Goal: Transaction & Acquisition: Purchase product/service

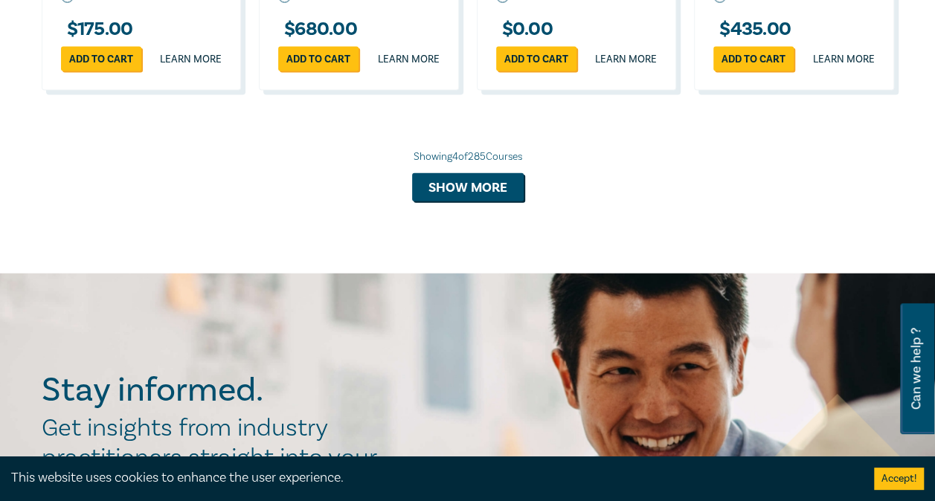
scroll to position [1636, 0]
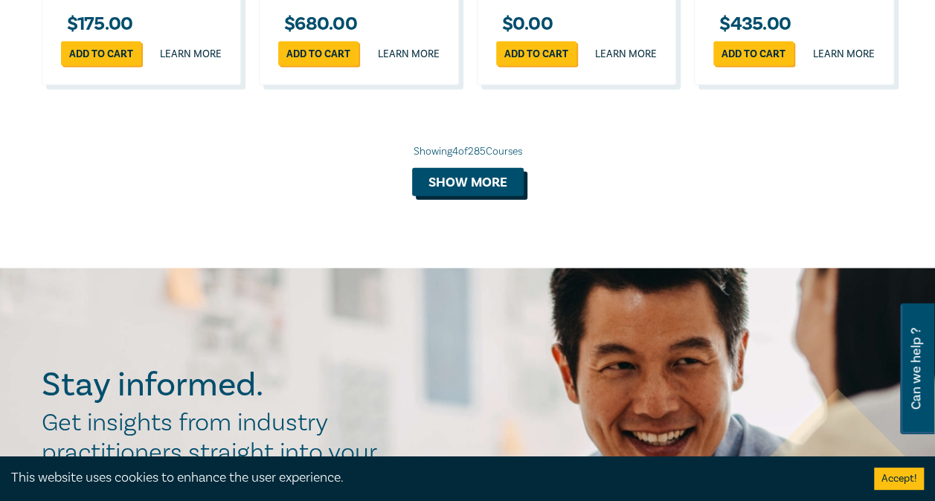
click at [451, 196] on button "Show more" at bounding box center [468, 182] width 112 height 28
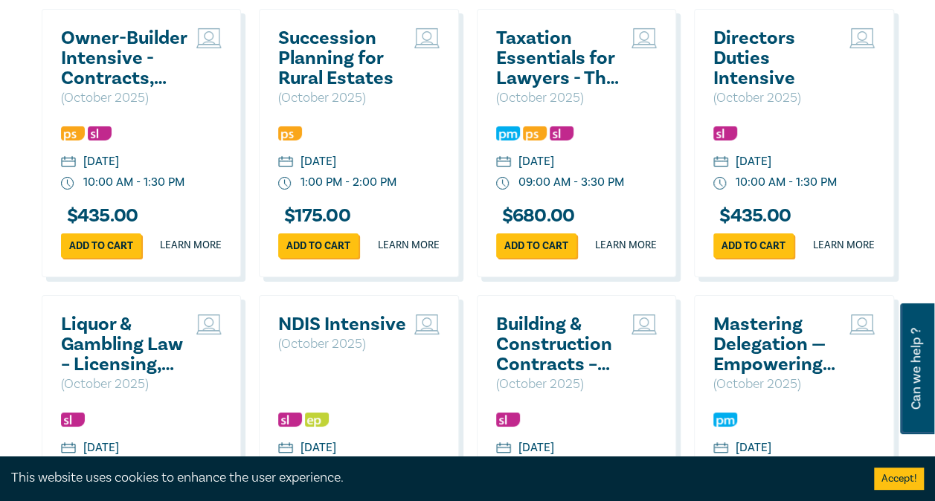
scroll to position [2603, 0]
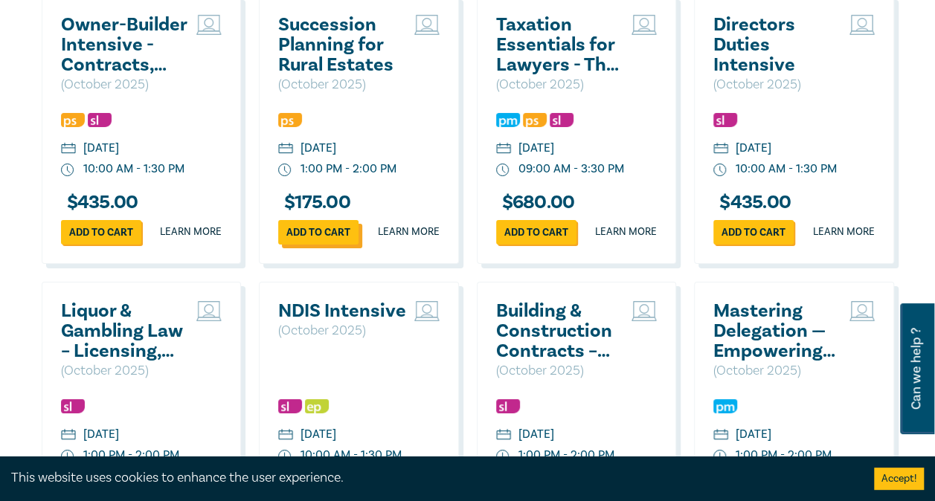
click at [320, 245] on link "Add to cart" at bounding box center [318, 232] width 80 height 25
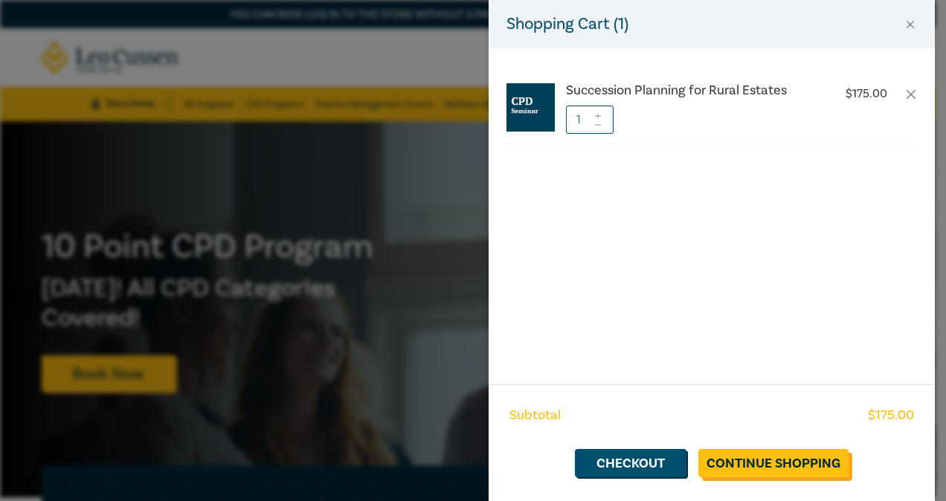
click at [766, 452] on link "Continue Shopping" at bounding box center [773, 463] width 150 height 28
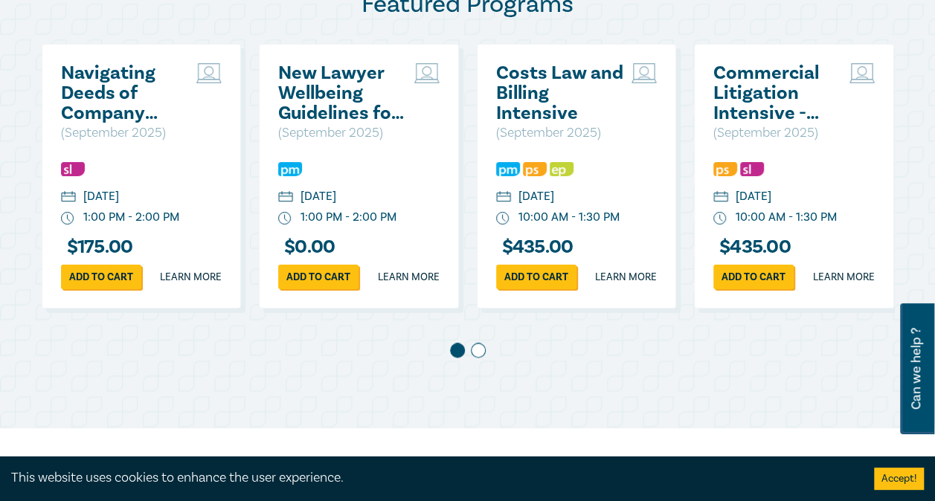
scroll to position [893, 0]
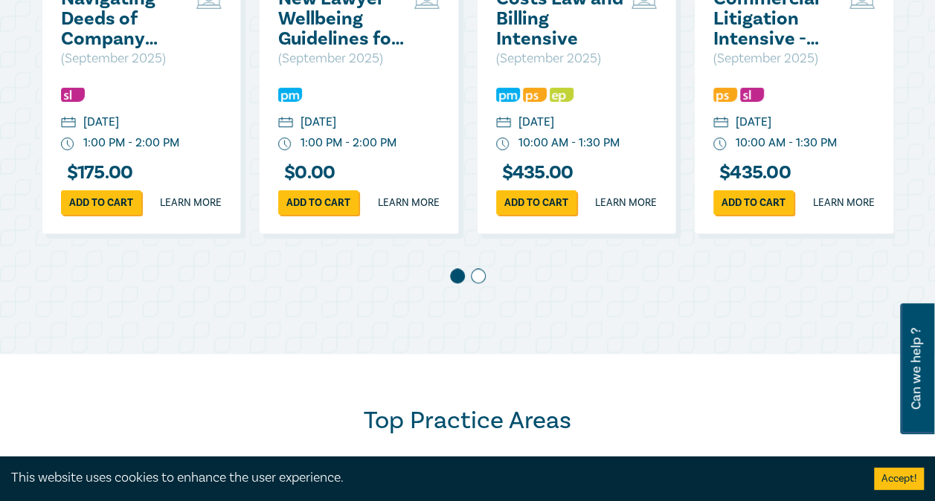
click at [473, 283] on span at bounding box center [478, 276] width 15 height 15
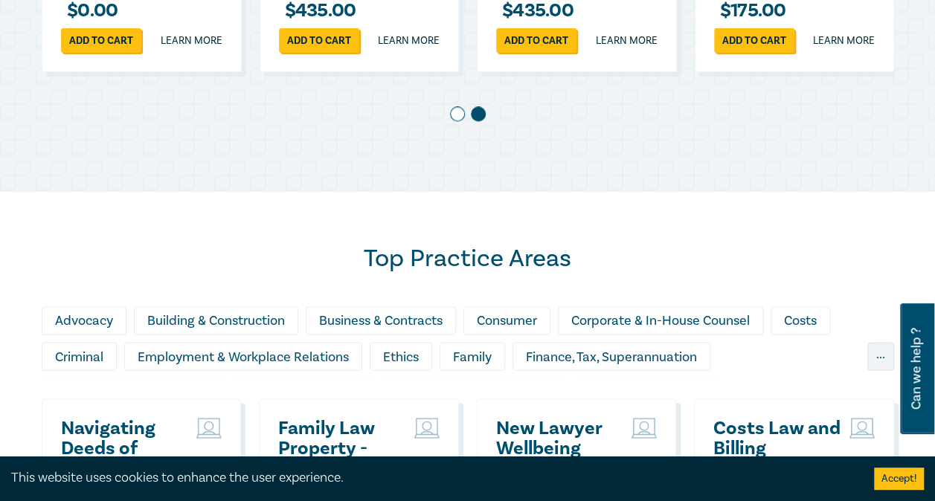
scroll to position [967, 0]
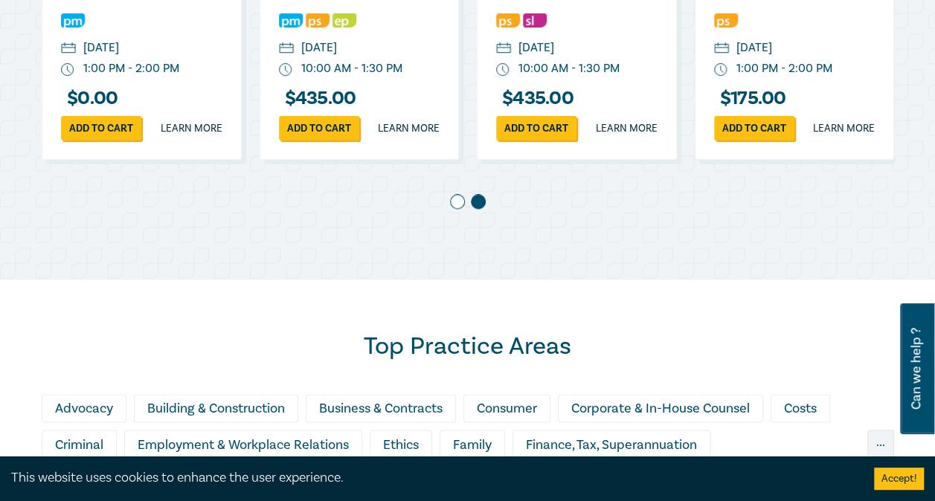
click at [457, 209] on span at bounding box center [457, 201] width 15 height 15
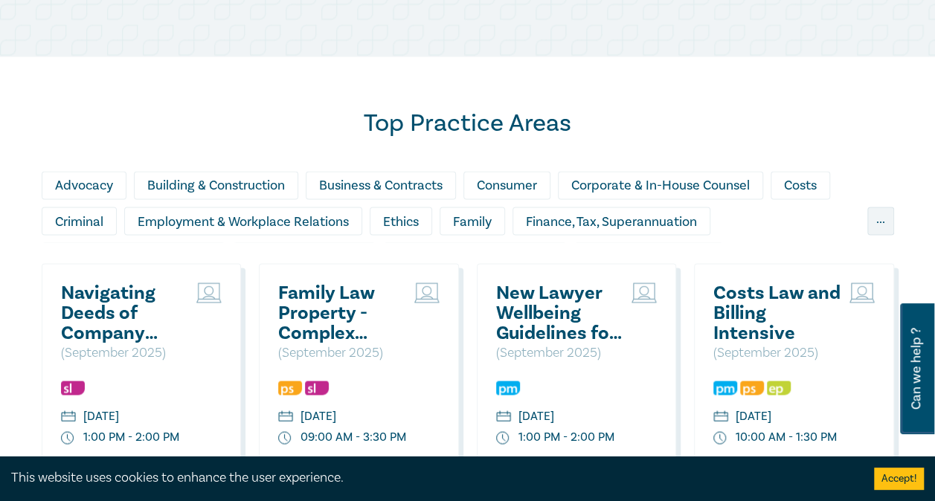
scroll to position [1339, 0]
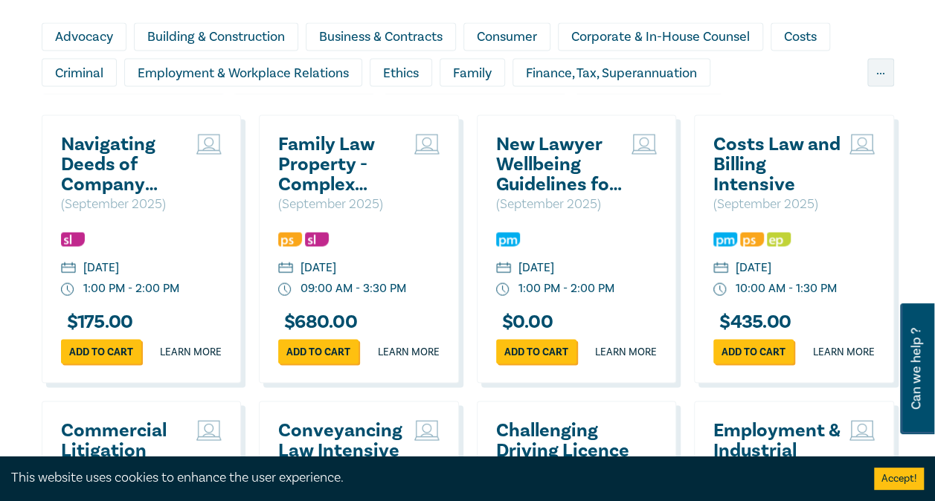
click at [318, 186] on h2 "Family Law Property - Complex Property Settlements ([DATE])" at bounding box center [342, 164] width 129 height 60
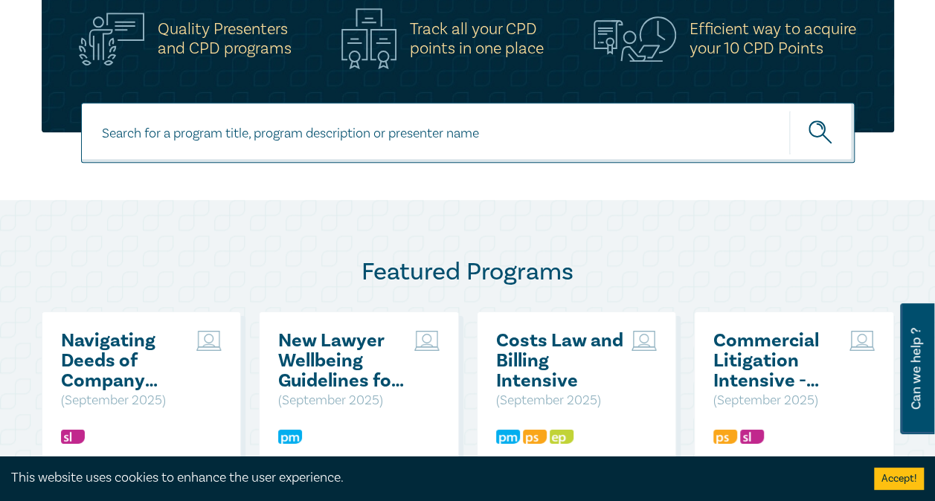
scroll to position [390, 0]
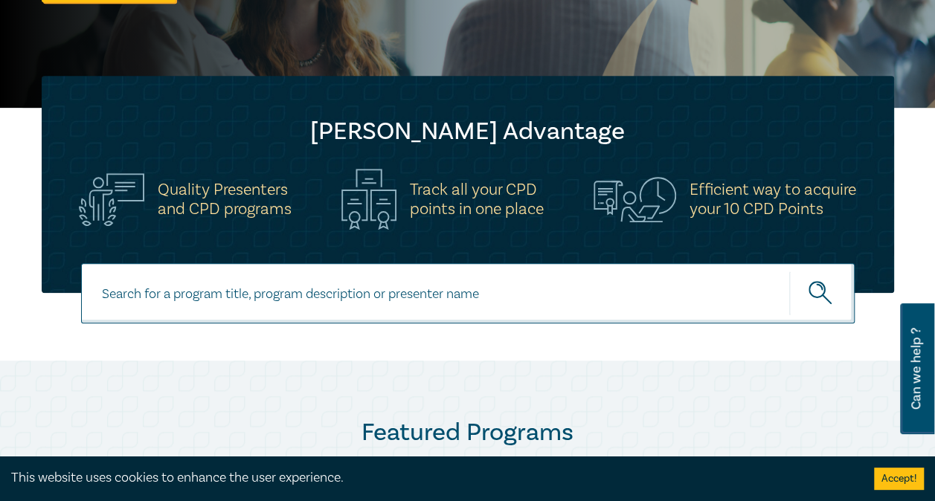
drag, startPoint x: 260, startPoint y: 295, endPoint x: 248, endPoint y: 301, distance: 12.6
click at [262, 296] on input at bounding box center [468, 293] width 774 height 60
type input "family law"
click at [789, 271] on button "submit" at bounding box center [821, 293] width 65 height 45
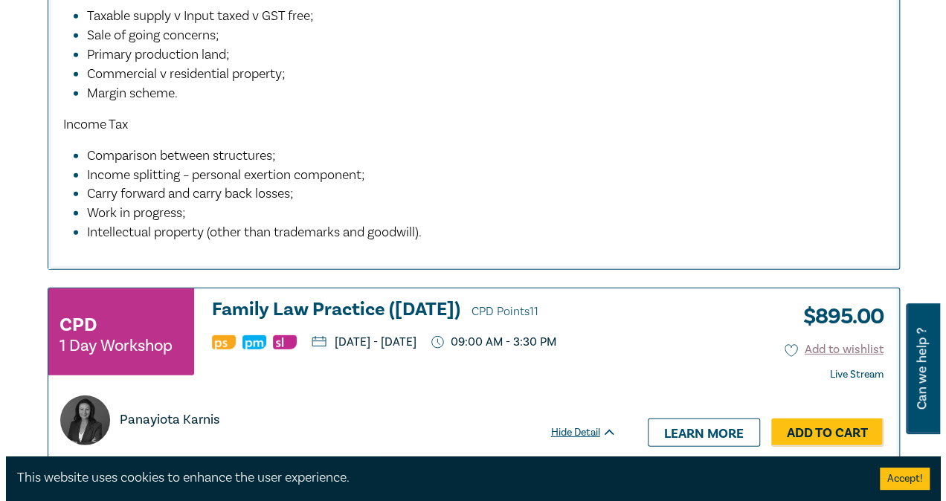
scroll to position [2083, 0]
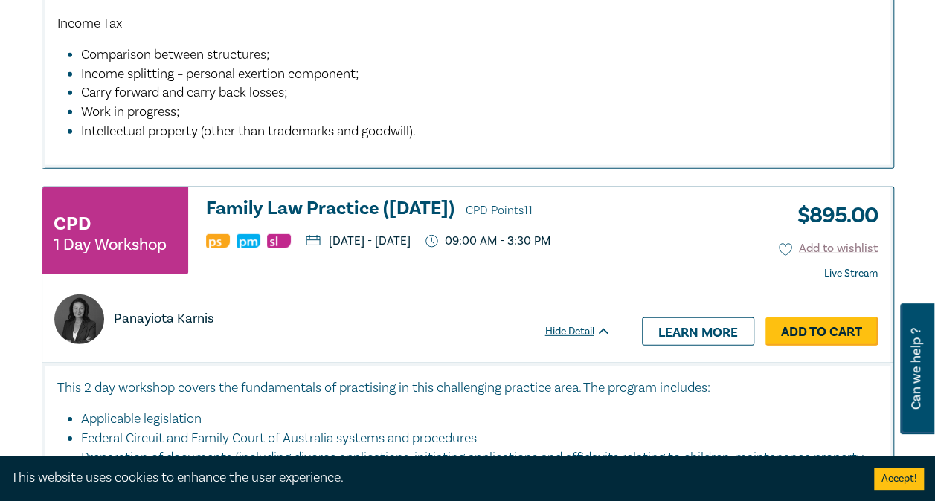
click at [851, 346] on link "Add to Cart" at bounding box center [821, 332] width 112 height 28
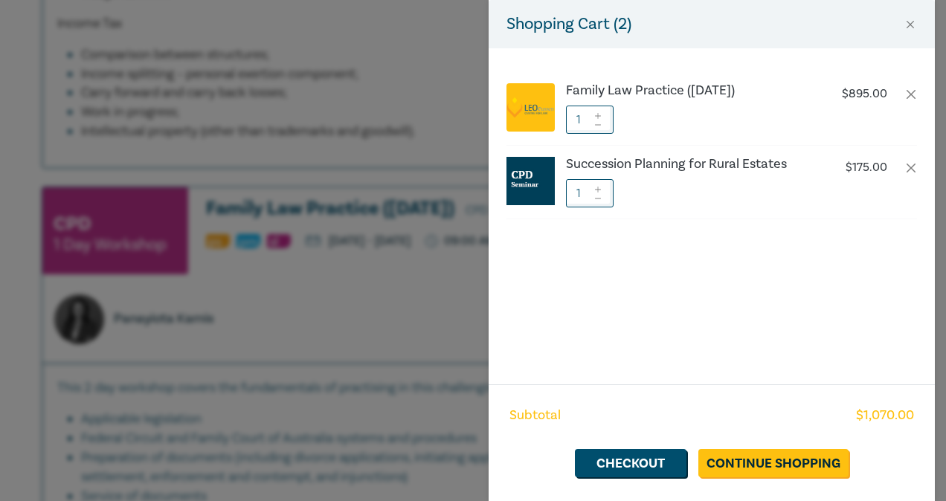
click at [864, 36] on div "Shopping Cart ( 2 )" at bounding box center [712, 24] width 446 height 48
click at [662, 89] on h6 "Family Law Practice (November 2025)" at bounding box center [689, 90] width 247 height 15
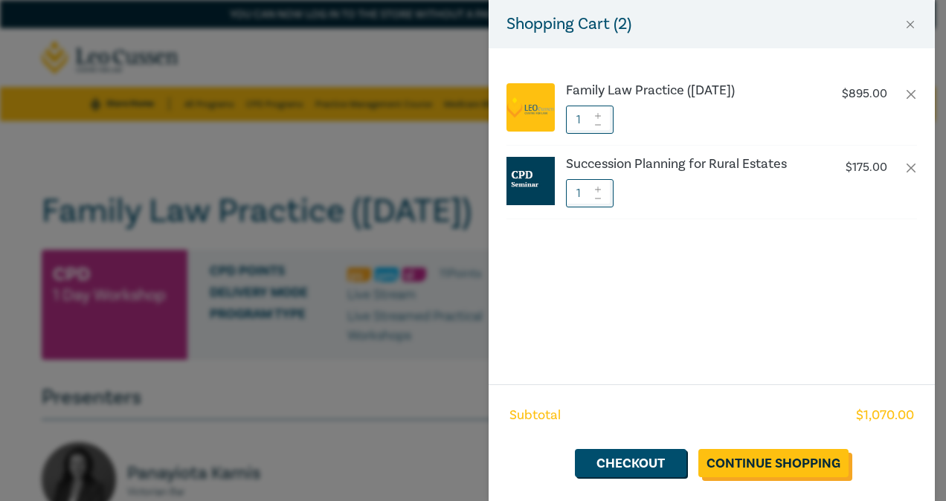
click at [777, 475] on link "Continue Shopping" at bounding box center [773, 463] width 150 height 28
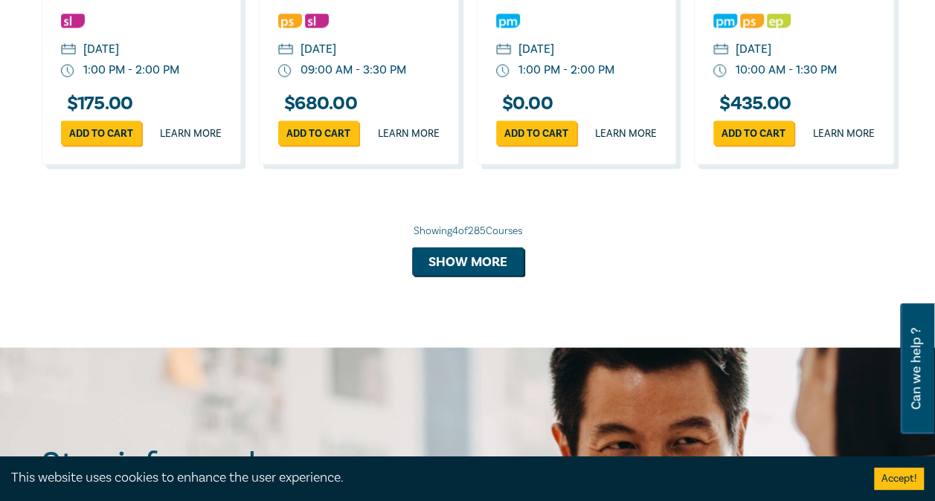
scroll to position [1562, 0]
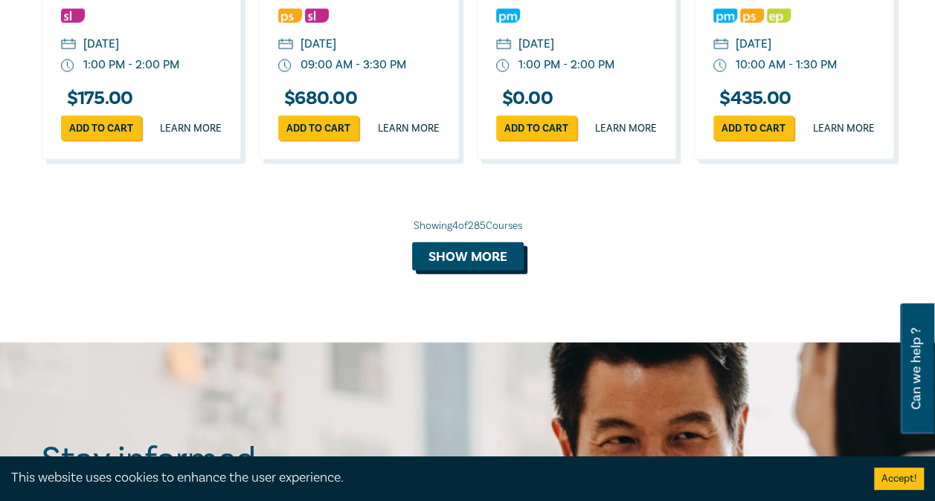
click at [453, 271] on button "Show more" at bounding box center [468, 256] width 112 height 28
